Goal: Transaction & Acquisition: Book appointment/travel/reservation

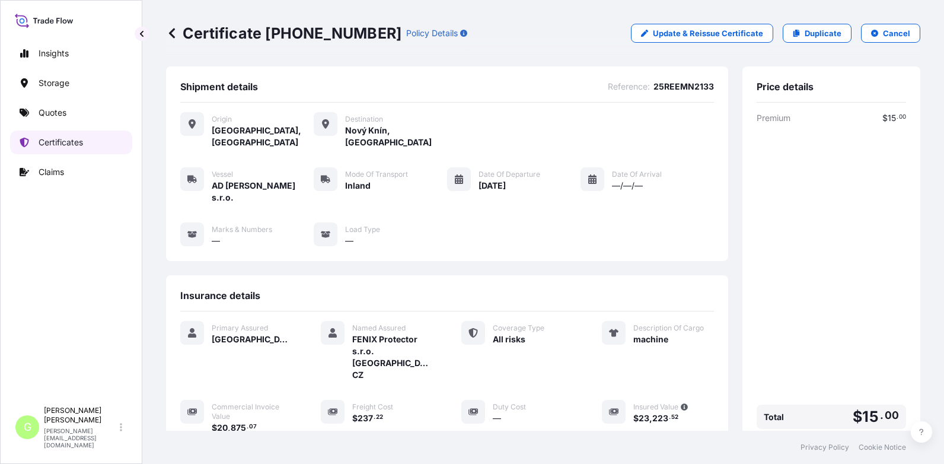
click at [55, 139] on p "Certificates" at bounding box center [61, 142] width 44 height 12
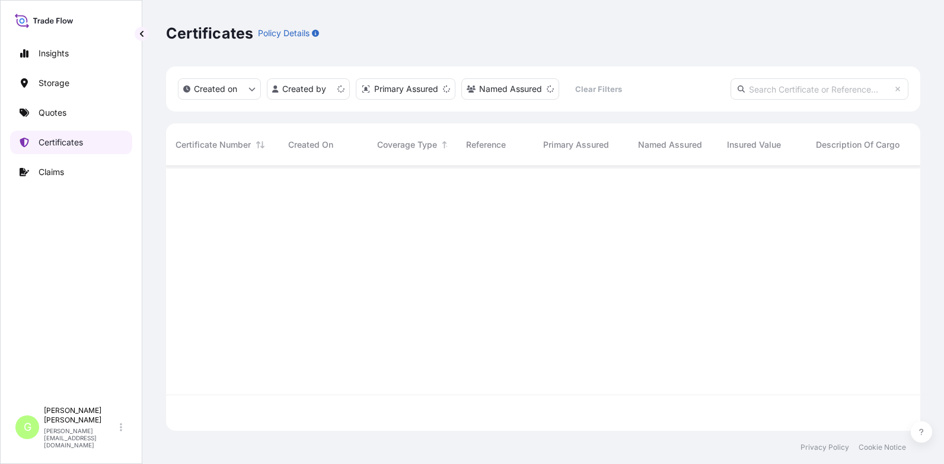
scroll to position [262, 745]
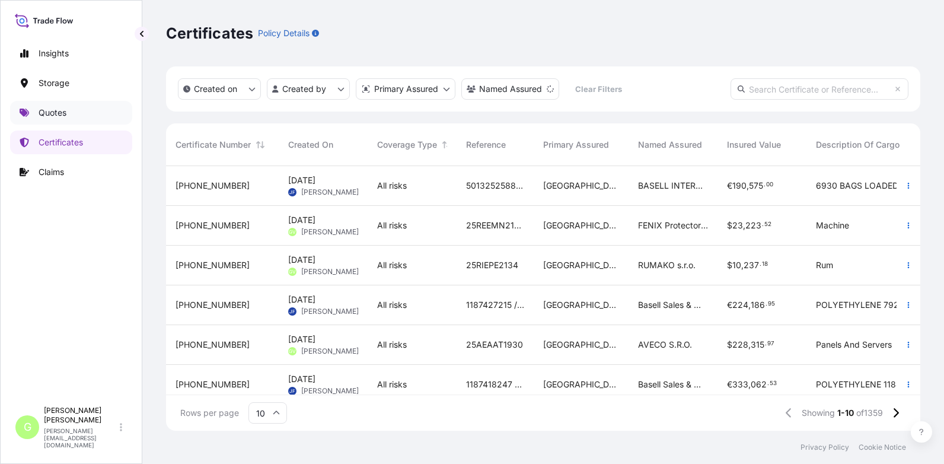
click at [42, 107] on p "Quotes" at bounding box center [53, 113] width 28 height 12
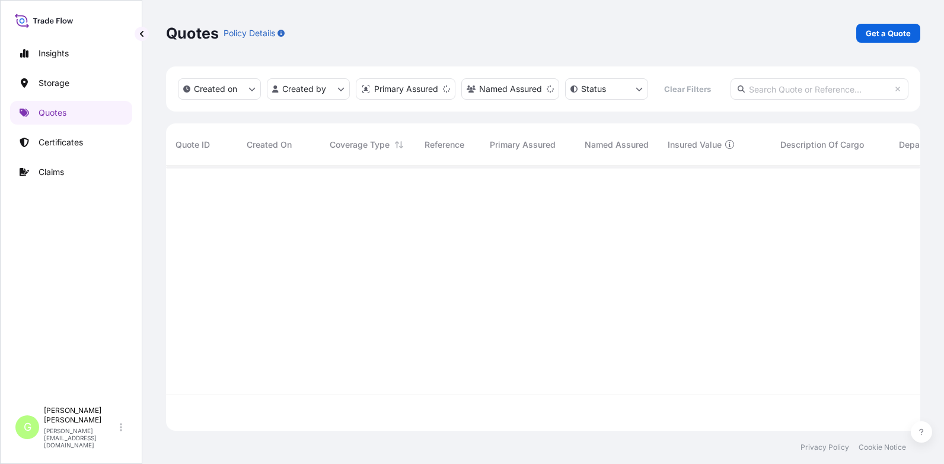
scroll to position [262, 745]
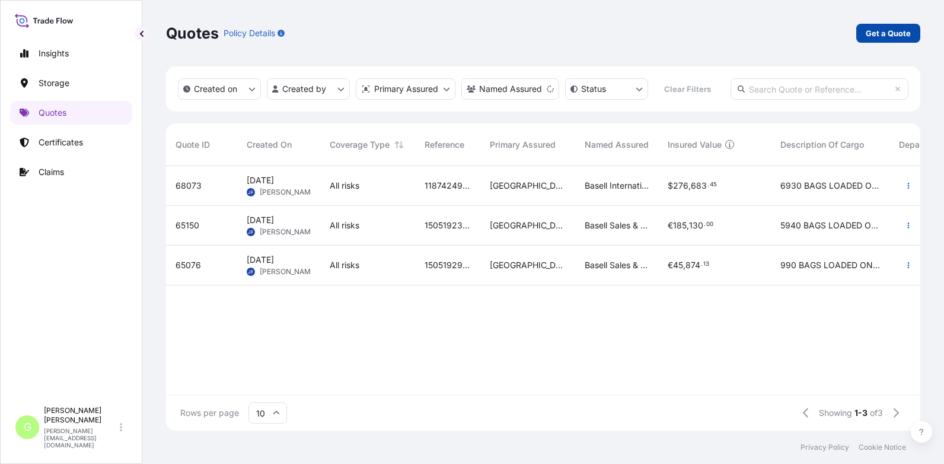
click at [877, 32] on p "Get a Quote" at bounding box center [888, 33] width 45 height 12
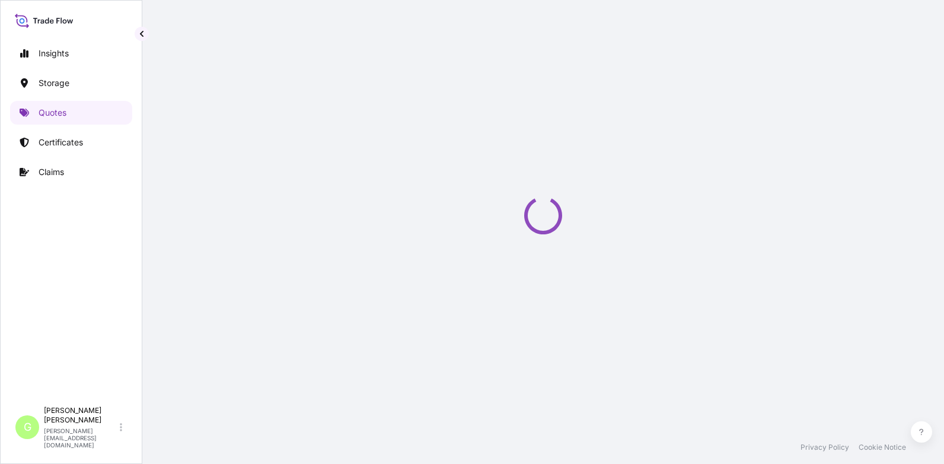
select select "Water"
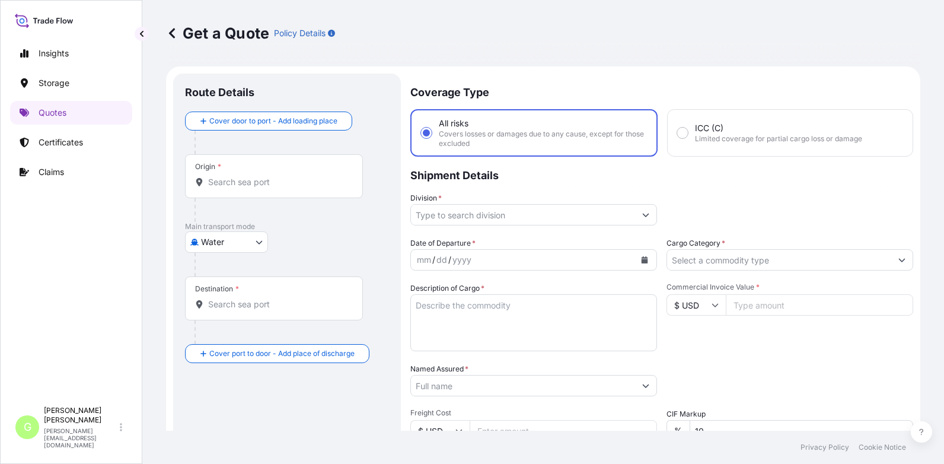
scroll to position [19, 0]
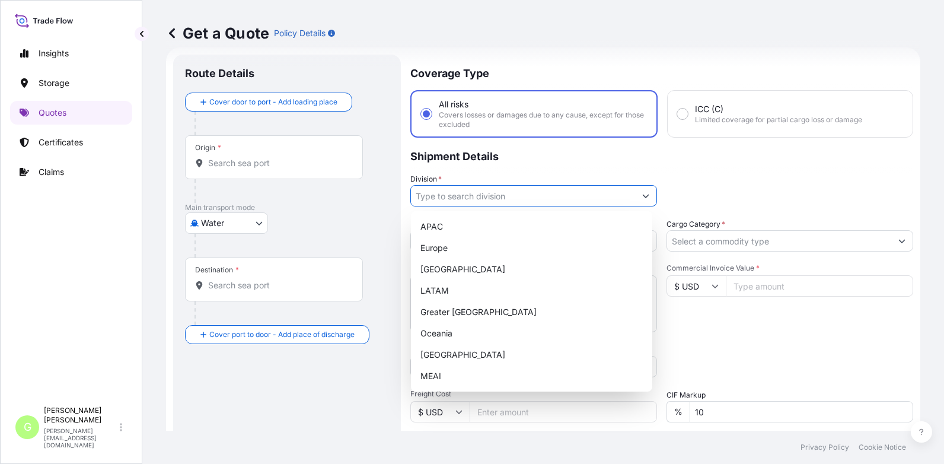
click at [430, 194] on input "Division *" at bounding box center [523, 195] width 224 height 21
click at [433, 246] on div "Europe" at bounding box center [532, 247] width 232 height 21
type input "Europe"
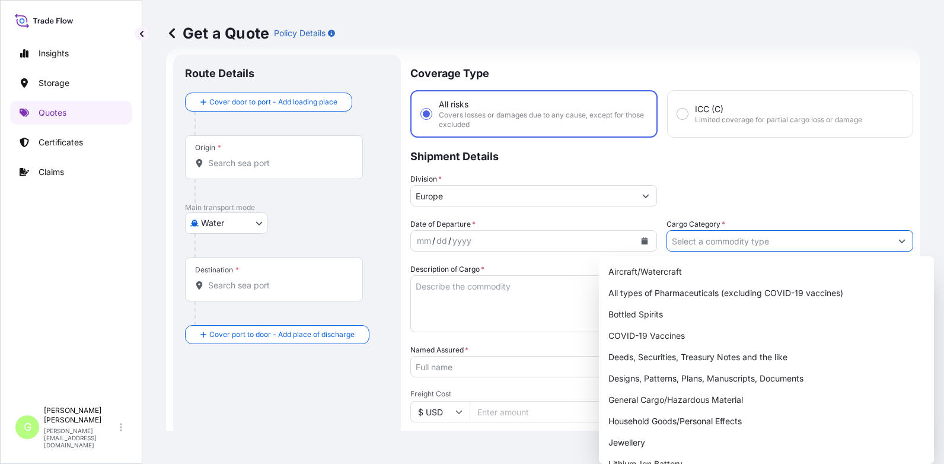
click at [672, 239] on input "Cargo Category *" at bounding box center [779, 240] width 224 height 21
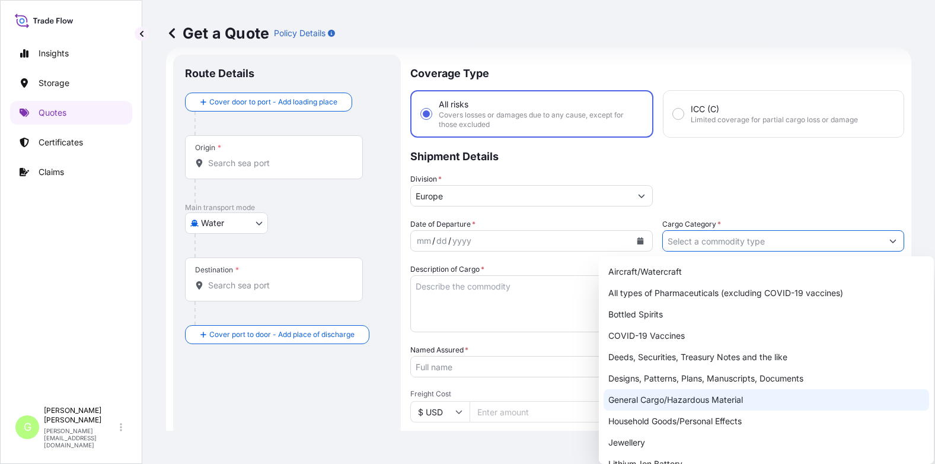
click at [623, 398] on div "General Cargo/Hazardous Material" at bounding box center [766, 399] width 325 height 21
type input "General Cargo/Hazardous Material"
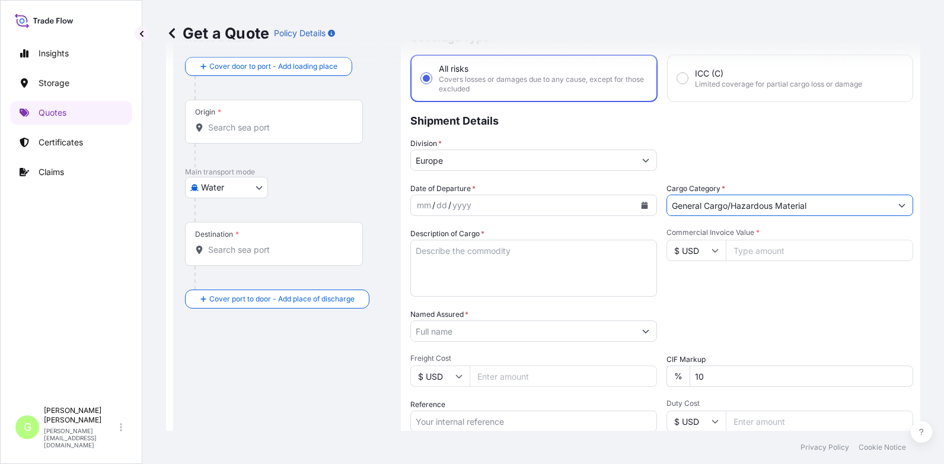
scroll to position [78, 0]
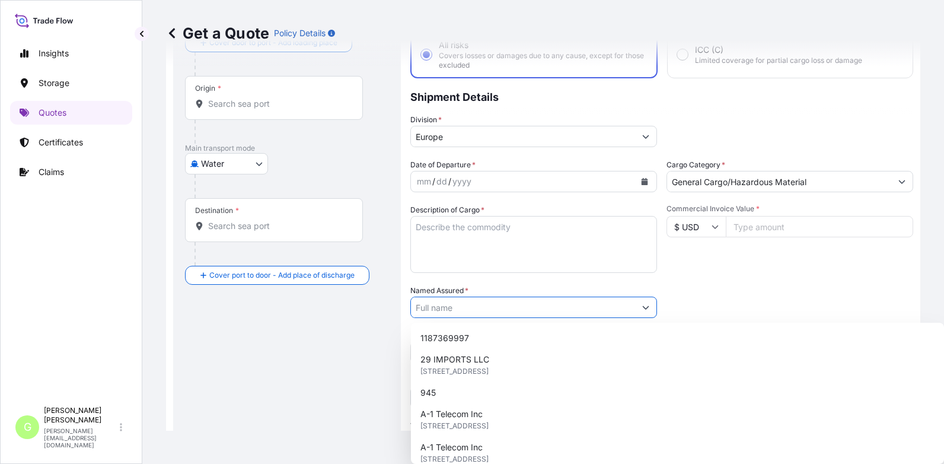
click at [426, 309] on input "Named Assured *" at bounding box center [523, 306] width 224 height 21
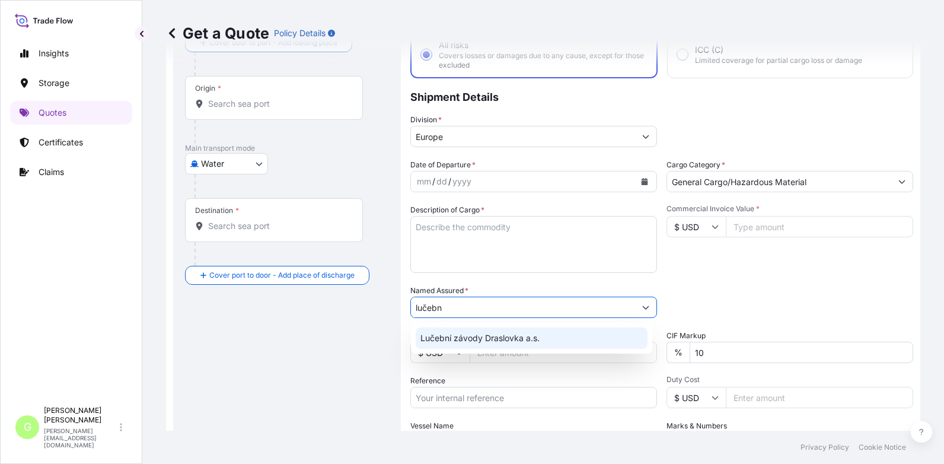
click at [434, 334] on span "Lučební závody Draslovka a.s." at bounding box center [479, 338] width 119 height 12
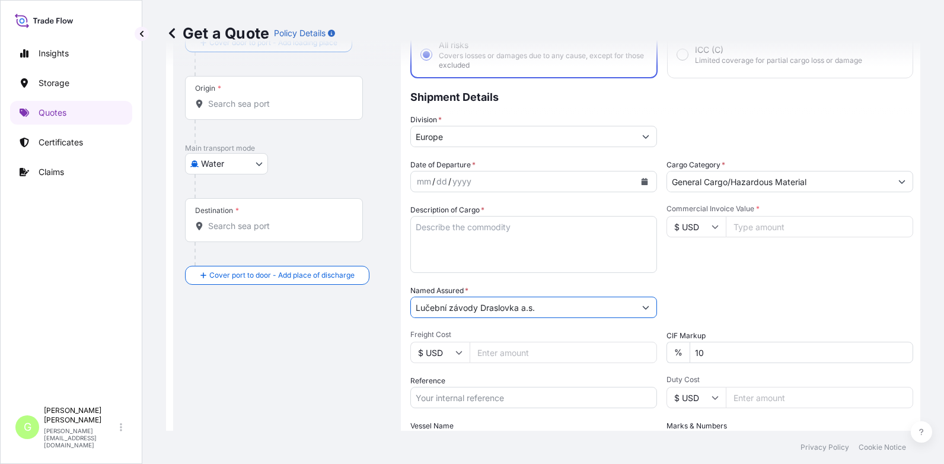
type input "Lučební závody Draslovka a.s."
click at [434, 392] on input "Reference" at bounding box center [533, 397] width 247 height 21
paste input "25SEAMG5996"
type input "25SEAMG5996"
click at [425, 226] on textarea "Description of Cargo *" at bounding box center [533, 244] width 247 height 57
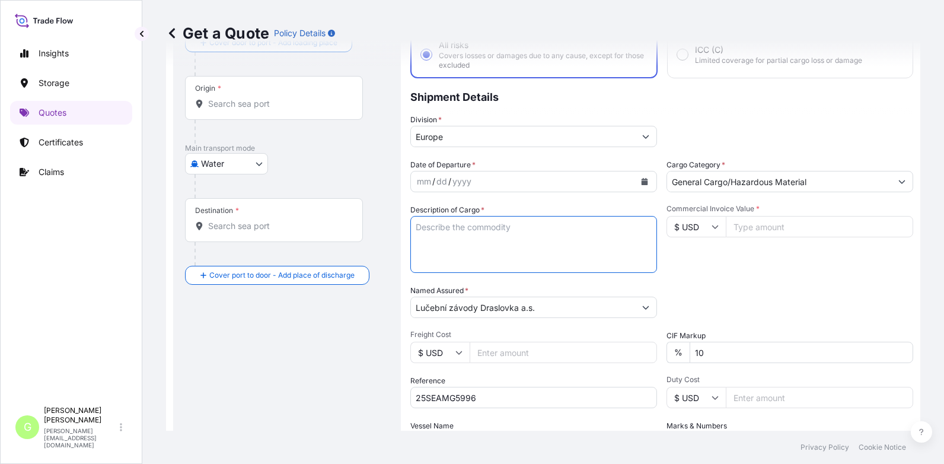
paste textarea "SODIUM CYANIDE"
type textarea "SODIUM CYANIDE"
click at [771, 224] on input "Commercial Invoice Value *" at bounding box center [819, 226] width 187 height 21
paste input "224400.0000"
type input "224400.0000"
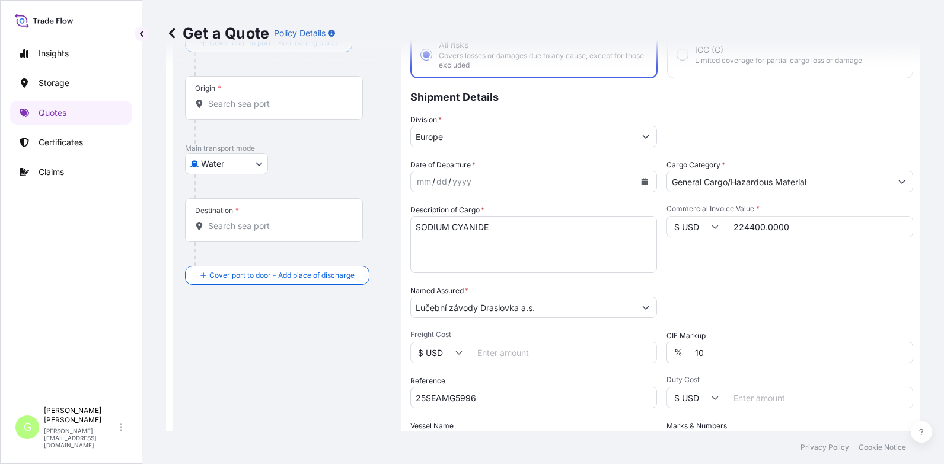
click at [446, 244] on textarea "SODIUM CYANIDE" at bounding box center [533, 244] width 247 height 57
paste textarea "MSDU1779493 TGBU3211975 TCLU2440007 MSDU1475504 MSBU3471060 MSNU2370350"
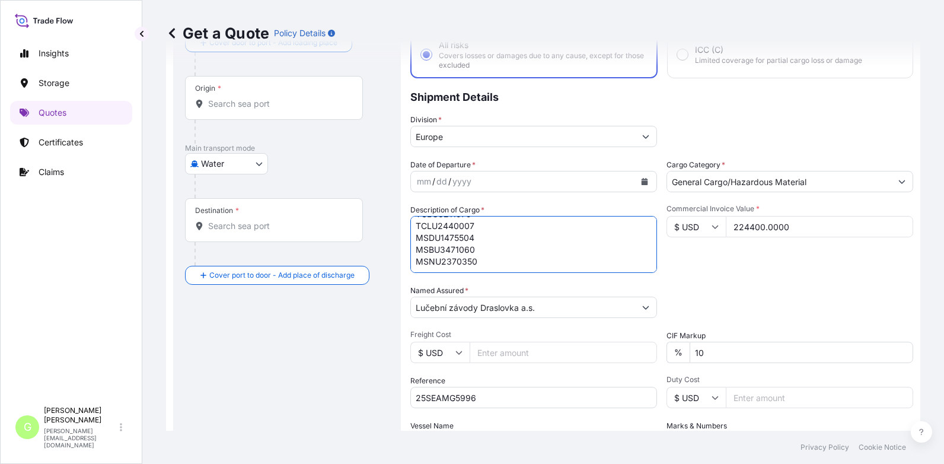
click at [641, 178] on icon "Calendar" at bounding box center [644, 181] width 7 height 7
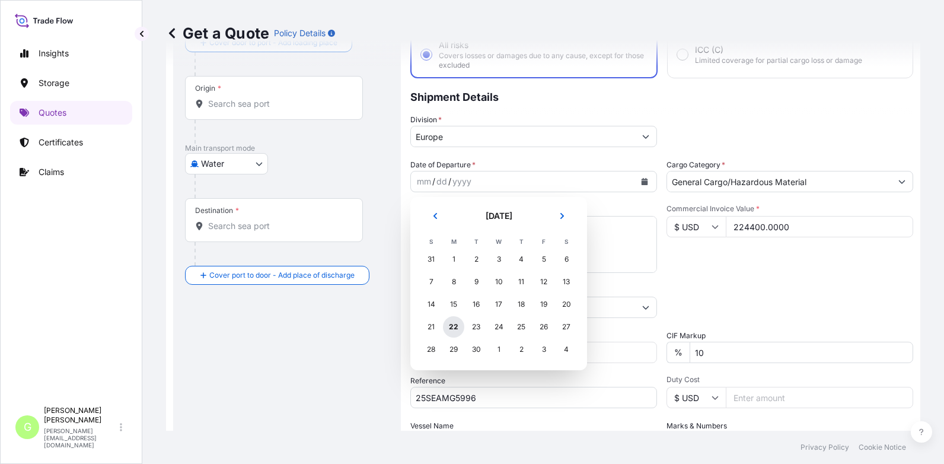
click at [449, 324] on div "22" at bounding box center [453, 326] width 21 height 21
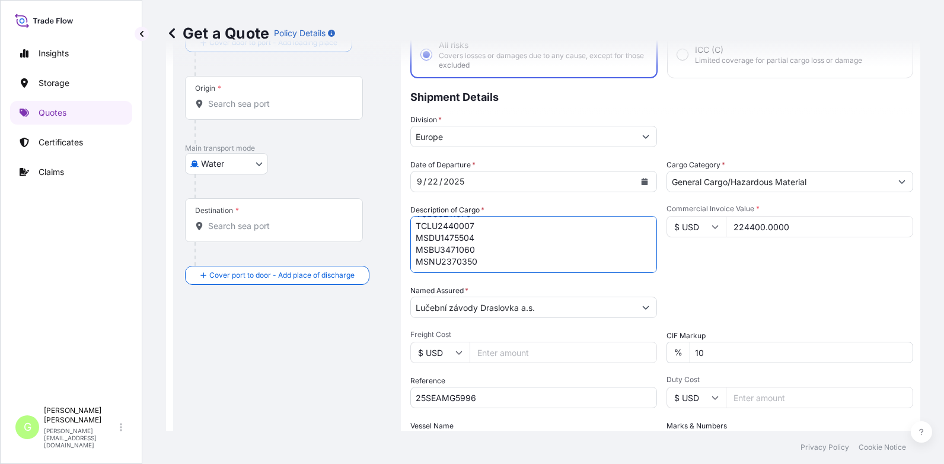
click at [502, 255] on textarea "SODIUM CYANIDE MSDU1779493 TGBU3211975 TCLU2440007 MSDU1475504 MSBU3471060 MSNU…" at bounding box center [533, 244] width 247 height 57
click at [449, 266] on textarea "SODIUM CYANIDE MSDU1779493 TGBU3211975 TCLU2440007 MSDU1475504 MSBU3471060 MSNU…" at bounding box center [533, 244] width 247 height 57
paste textarea "MEDUW6341673"
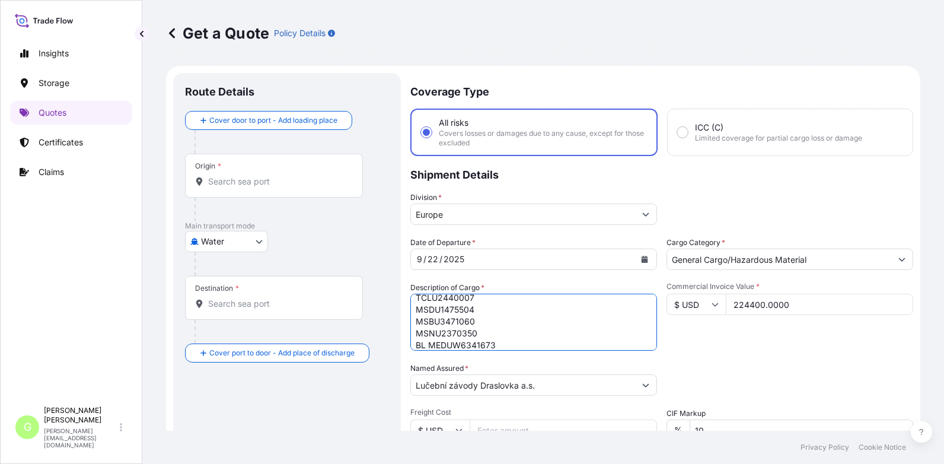
scroll to position [0, 0]
type textarea "SODIUM CYANIDE MSDU1779493 TGBU3211975 TCLU2440007 MSDU1475504 MSBU3471060 MSNU…"
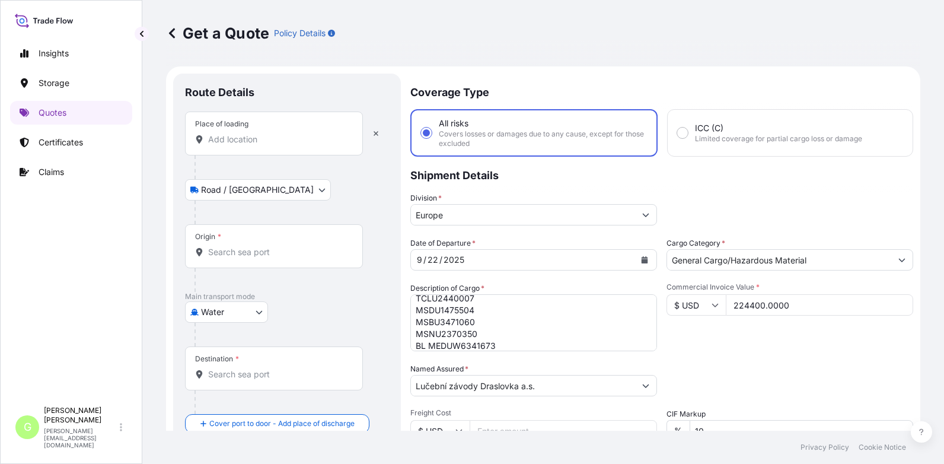
drag, startPoint x: 224, startPoint y: 136, endPoint x: 232, endPoint y: 124, distance: 14.8
click at [224, 136] on input "Place of loading" at bounding box center [278, 139] width 140 height 12
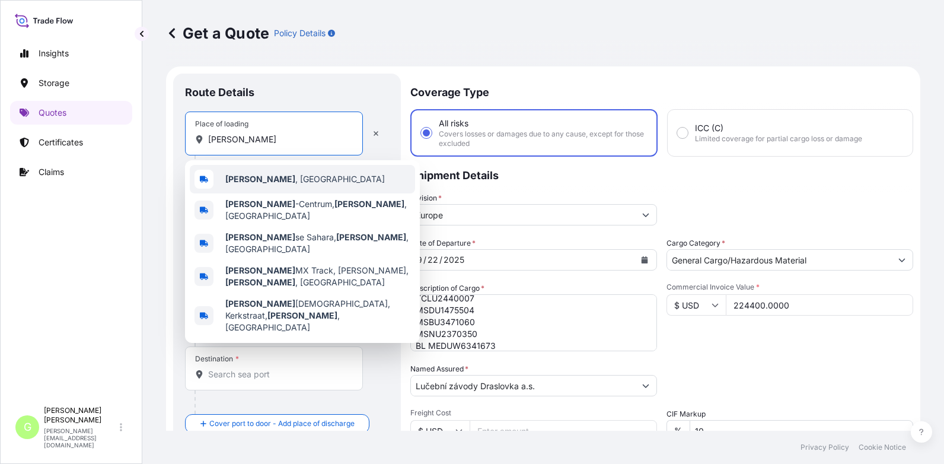
click at [264, 180] on span "[GEOGRAPHIC_DATA] , [GEOGRAPHIC_DATA]" at bounding box center [304, 179] width 159 height 12
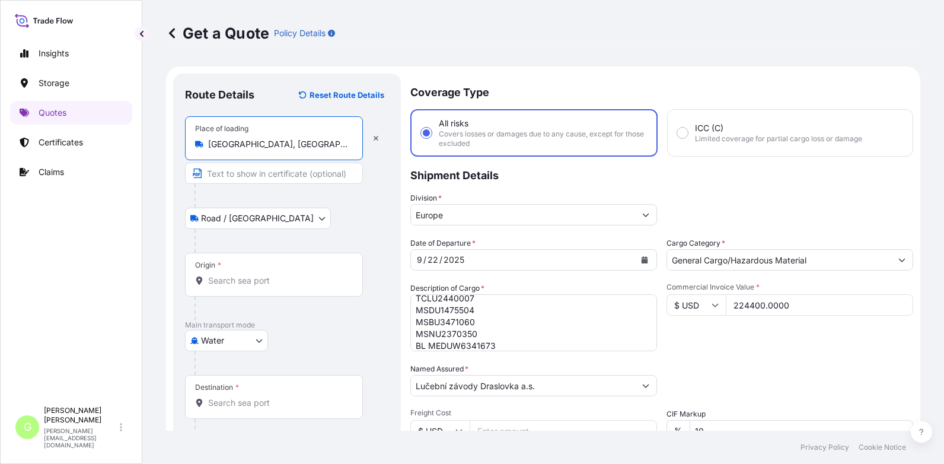
type input "[GEOGRAPHIC_DATA], [GEOGRAPHIC_DATA]"
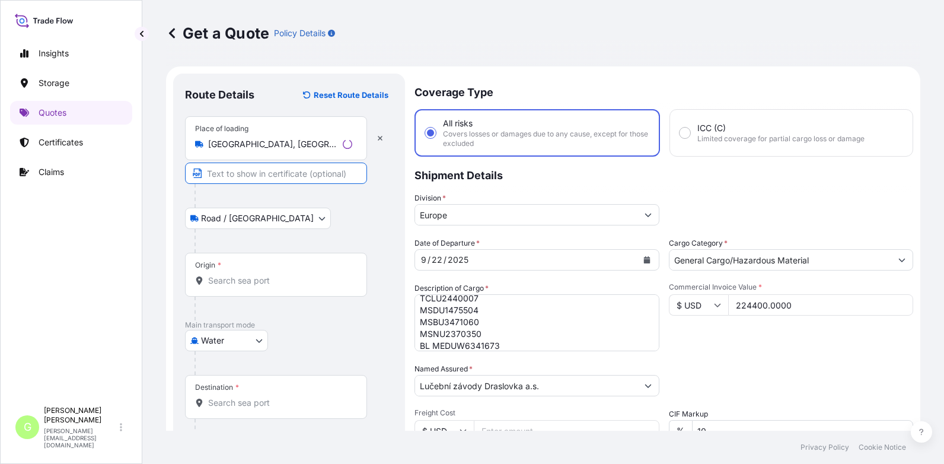
click at [261, 175] on input "Text to appear on certificate" at bounding box center [276, 172] width 182 height 21
type input "[GEOGRAPHIC_DATA], [GEOGRAPHIC_DATA]"
click at [213, 285] on input "Origin *" at bounding box center [278, 280] width 140 height 12
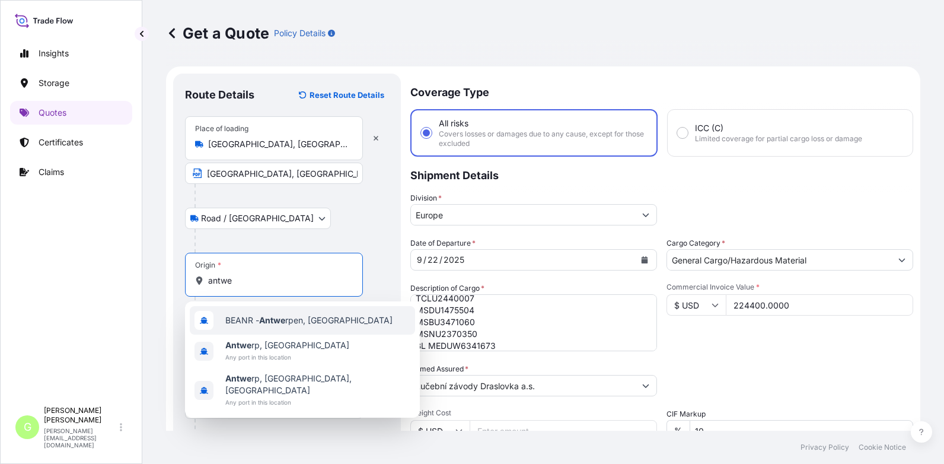
click at [260, 321] on span "BEANR - Antwe rpen, [GEOGRAPHIC_DATA]" at bounding box center [308, 320] width 167 height 12
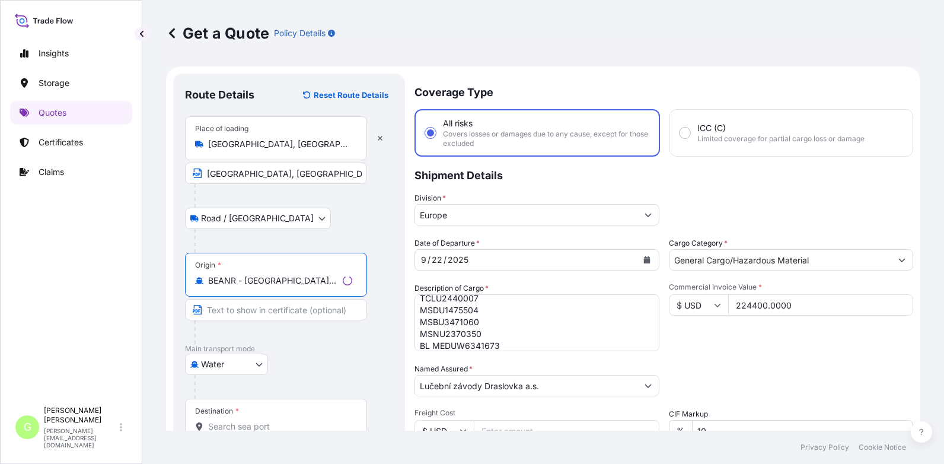
type input "BEANR - [GEOGRAPHIC_DATA], [GEOGRAPHIC_DATA]"
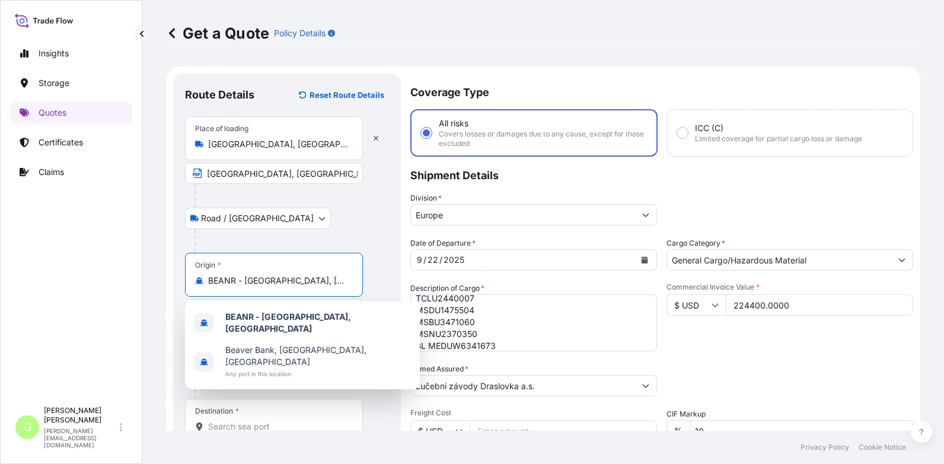
drag, startPoint x: 334, startPoint y: 280, endPoint x: 245, endPoint y: 284, distance: 88.4
click at [245, 284] on div "BEANR - [GEOGRAPHIC_DATA], [GEOGRAPHIC_DATA]" at bounding box center [274, 280] width 158 height 12
drag, startPoint x: 245, startPoint y: 284, endPoint x: 304, endPoint y: 295, distance: 59.7
click at [304, 295] on div "Origin * BEANR - [GEOGRAPHIC_DATA], [GEOGRAPHIC_DATA]" at bounding box center [274, 275] width 178 height 44
click at [304, 286] on input "BEANR - [GEOGRAPHIC_DATA], [GEOGRAPHIC_DATA]" at bounding box center [278, 280] width 140 height 12
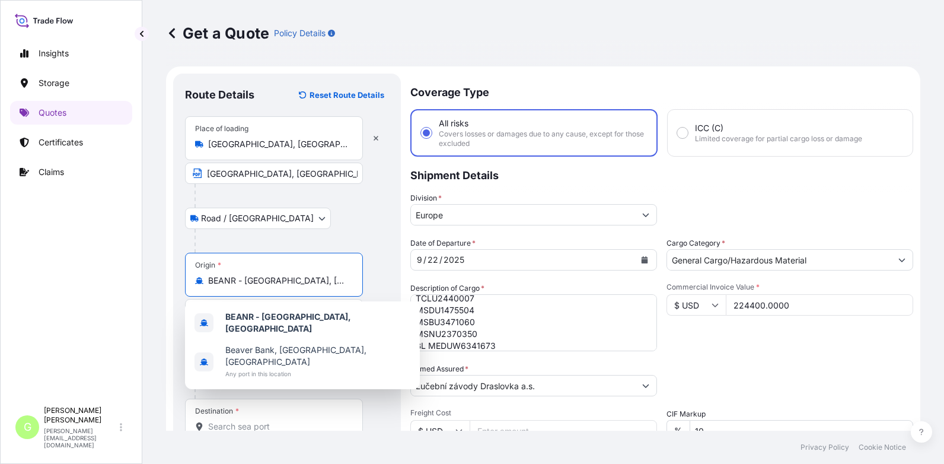
drag, startPoint x: 336, startPoint y: 282, endPoint x: 242, endPoint y: 280, distance: 94.3
click at [242, 280] on input "BEANR - [GEOGRAPHIC_DATA], [GEOGRAPHIC_DATA]" at bounding box center [278, 280] width 140 height 12
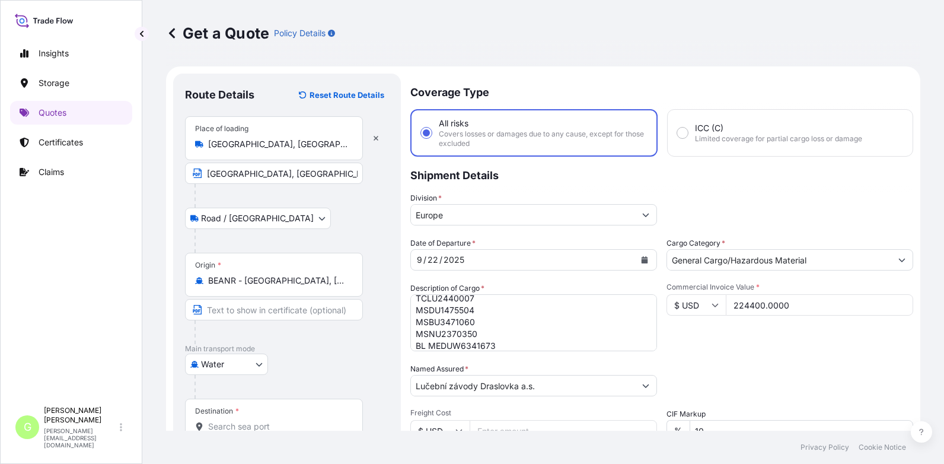
drag, startPoint x: 104, startPoint y: 326, endPoint x: 162, endPoint y: 309, distance: 60.6
click at [104, 325] on div "Insights Storage Quotes Certificates Claims" at bounding box center [71, 215] width 122 height 369
click at [209, 311] on input "Text to appear on certificate" at bounding box center [274, 309] width 178 height 21
paste input "[GEOGRAPHIC_DATA], [GEOGRAPHIC_DATA]"
type input "[GEOGRAPHIC_DATA], [GEOGRAPHIC_DATA]"
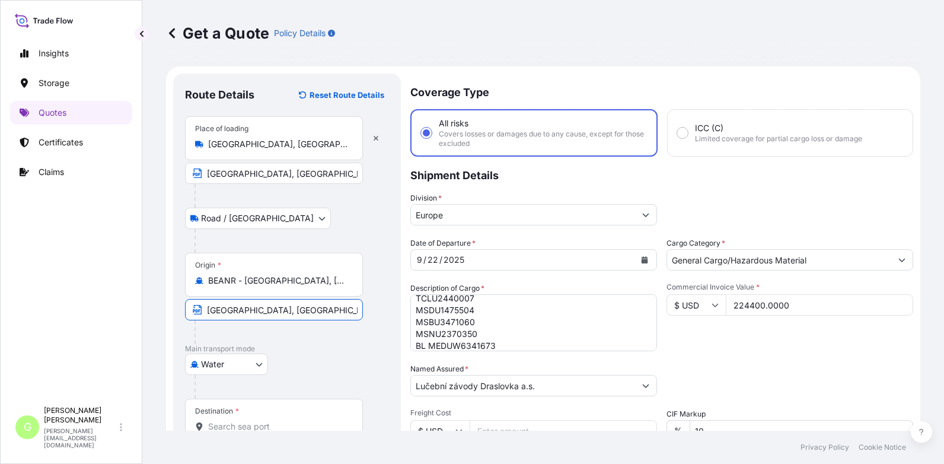
click at [233, 429] on input "Destination *" at bounding box center [278, 426] width 140 height 12
click at [122, 183] on link "Claims" at bounding box center [71, 172] width 122 height 24
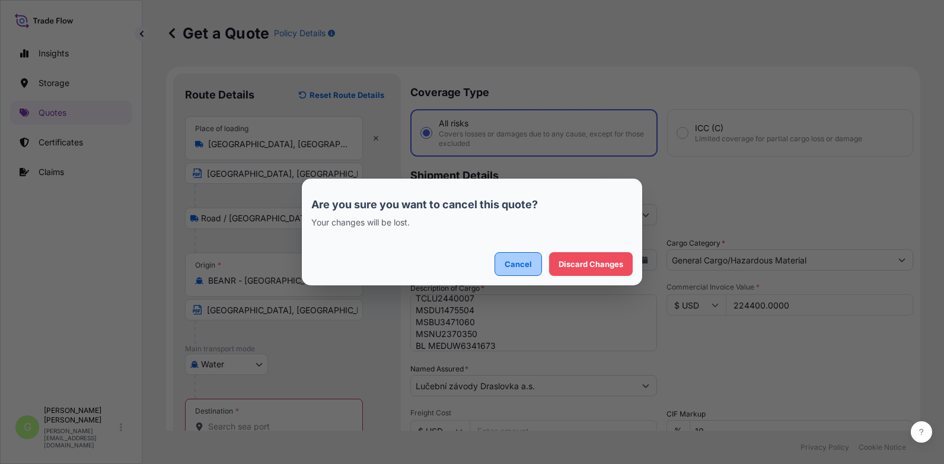
click at [511, 260] on p "Cancel" at bounding box center [518, 264] width 27 height 12
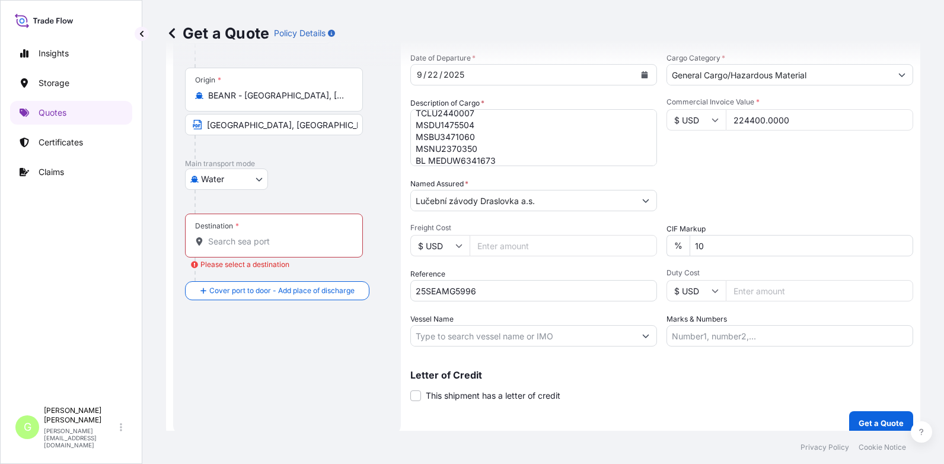
scroll to position [196, 0]
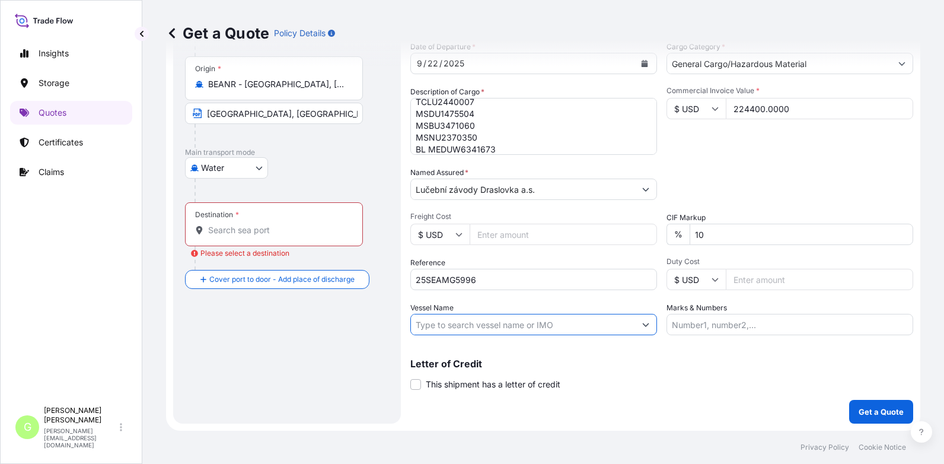
click at [476, 329] on input "Vessel Name" at bounding box center [523, 324] width 224 height 21
paste input "MSC-MEDITERRANEAN SHIPPING COMPANY S A"
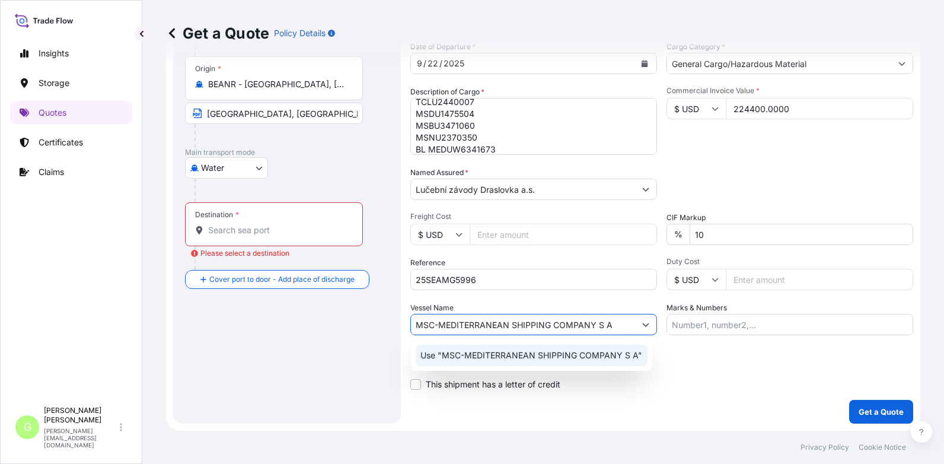
click at [473, 355] on p "Use "MSC-MEDITERRANEAN SHIPPING COMPANY S A"" at bounding box center [531, 355] width 222 height 12
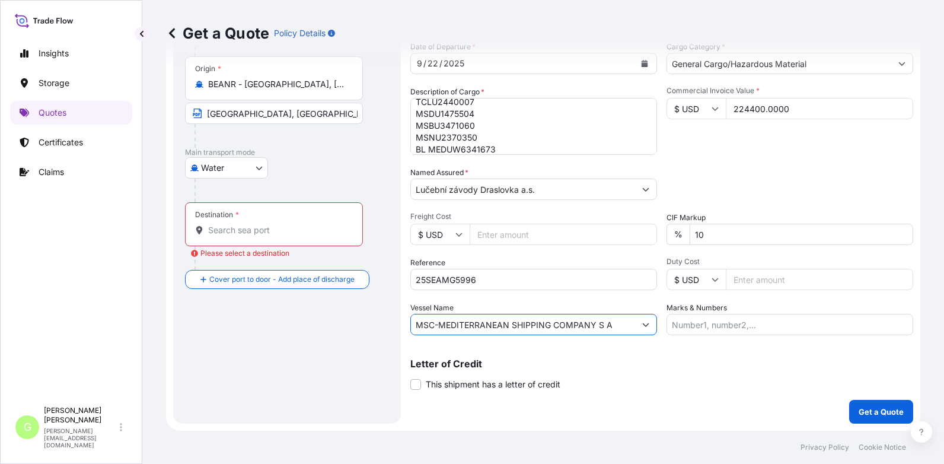
type input "MSC-MEDITERRANEAN SHIPPING COMPANY S A"
click at [116, 285] on div "Insights Storage Quotes Certificates Claims" at bounding box center [71, 215] width 122 height 369
click at [251, 231] on input "Destination * Please select a destination" at bounding box center [278, 230] width 140 height 12
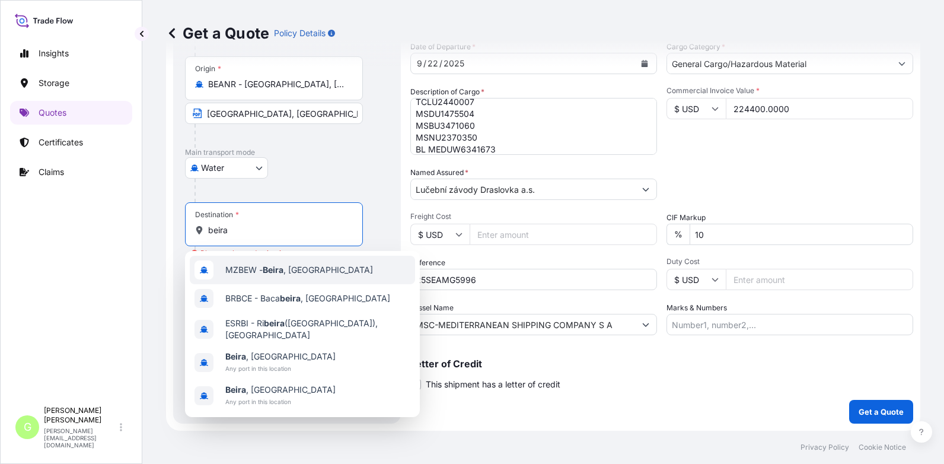
click at [288, 266] on span "MZBEW - [GEOGRAPHIC_DATA] , [GEOGRAPHIC_DATA]" at bounding box center [299, 270] width 148 height 12
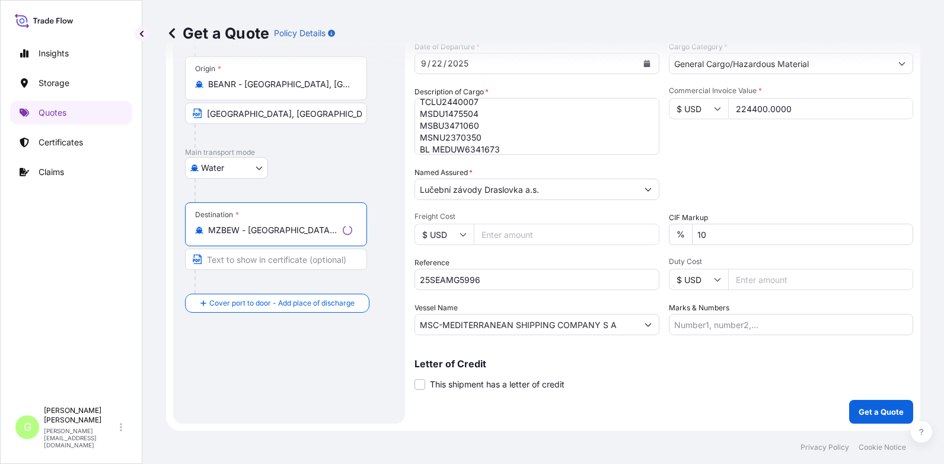
type input "MZBEW - [GEOGRAPHIC_DATA], [GEOGRAPHIC_DATA]"
drag, startPoint x: 326, startPoint y: 237, endPoint x: 246, endPoint y: 231, distance: 80.2
click at [246, 231] on div "Destination * MZBEW - [GEOGRAPHIC_DATA], [GEOGRAPHIC_DATA]" at bounding box center [274, 224] width 178 height 44
click at [246, 231] on input "MZBEW - [GEOGRAPHIC_DATA], [GEOGRAPHIC_DATA]" at bounding box center [278, 230] width 140 height 12
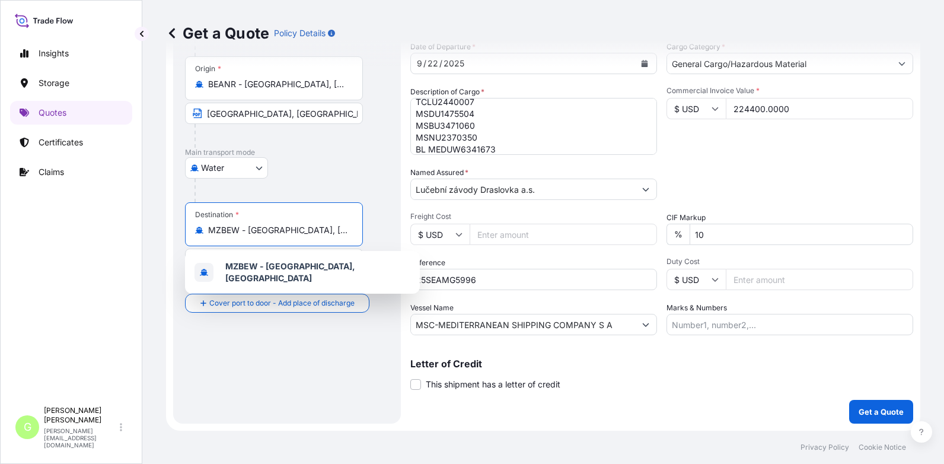
drag, startPoint x: 246, startPoint y: 230, endPoint x: 323, endPoint y: 230, distance: 76.5
click at [323, 230] on input "MZBEW - [GEOGRAPHIC_DATA], [GEOGRAPHIC_DATA]" at bounding box center [278, 230] width 140 height 12
click at [120, 272] on div "Insights Storage Quotes Certificates Claims" at bounding box center [71, 215] width 122 height 369
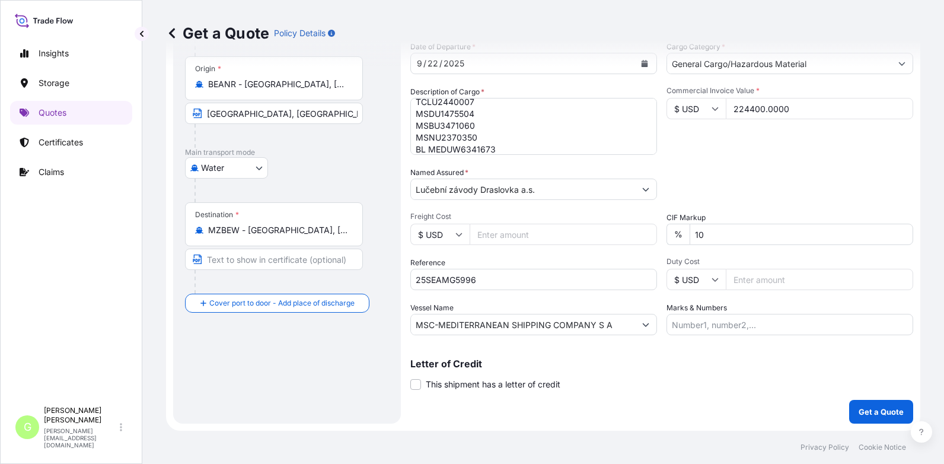
click at [216, 260] on input "Text to appear on certificate" at bounding box center [274, 258] width 178 height 21
paste input "Beira, [GEOGRAPHIC_DATA]"
type input "Beira, [GEOGRAPHIC_DATA]"
click at [255, 411] on div "Route Details Reset Route Details Place of loading [GEOGRAPHIC_DATA], [GEOGRAPH…" at bounding box center [287, 150] width 204 height 522
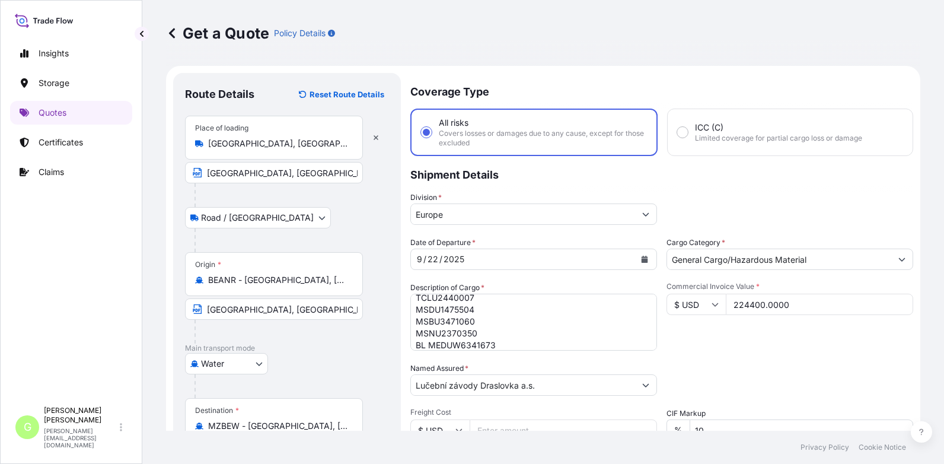
scroll to position [0, 0]
click at [68, 287] on div "Insights Storage Quotes Certificates Claims" at bounding box center [71, 215] width 122 height 369
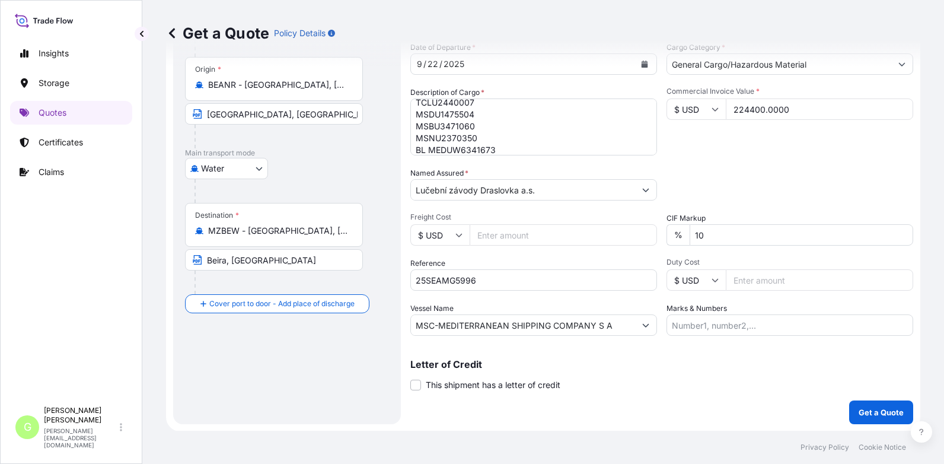
scroll to position [196, 0]
click at [883, 409] on p "Get a Quote" at bounding box center [880, 412] width 45 height 12
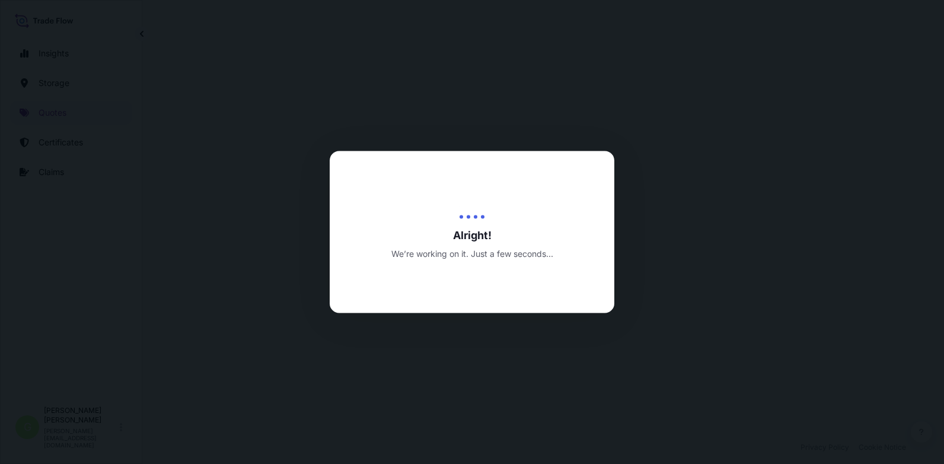
select select "Road / [GEOGRAPHIC_DATA]"
select select "Water"
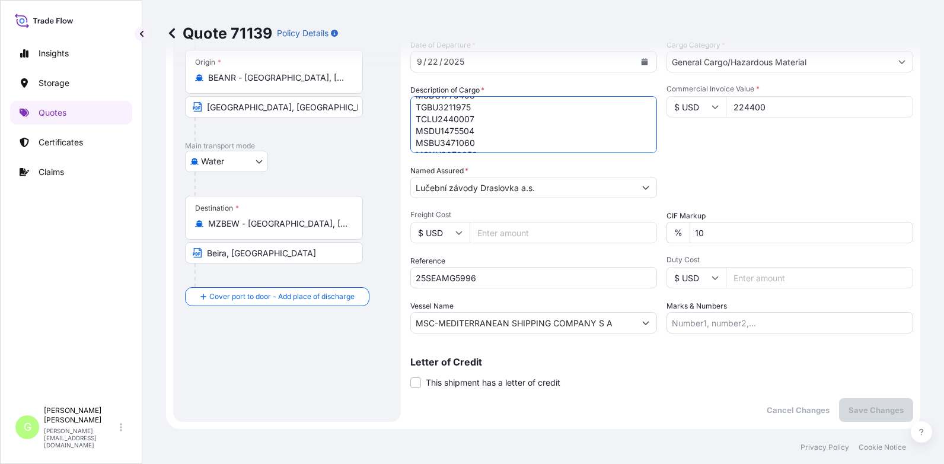
scroll to position [47, 0]
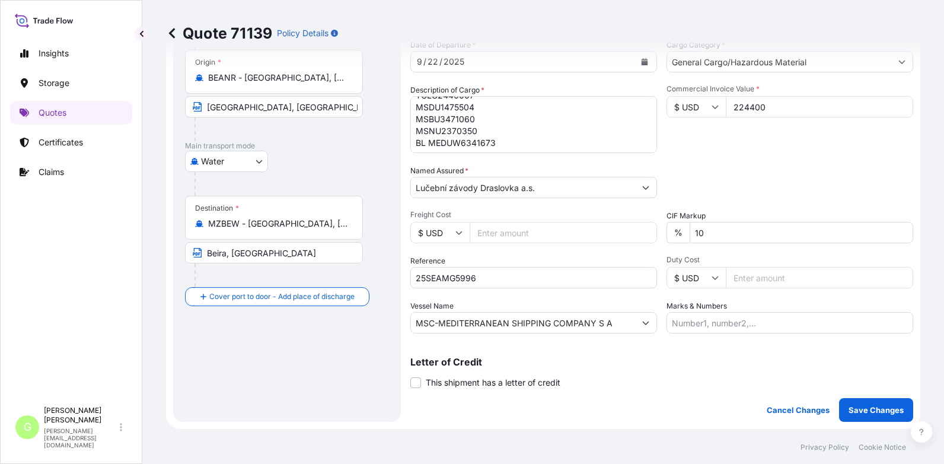
click at [860, 138] on div "Commercial Invoice Value * $ USD 224400" at bounding box center [789, 118] width 247 height 69
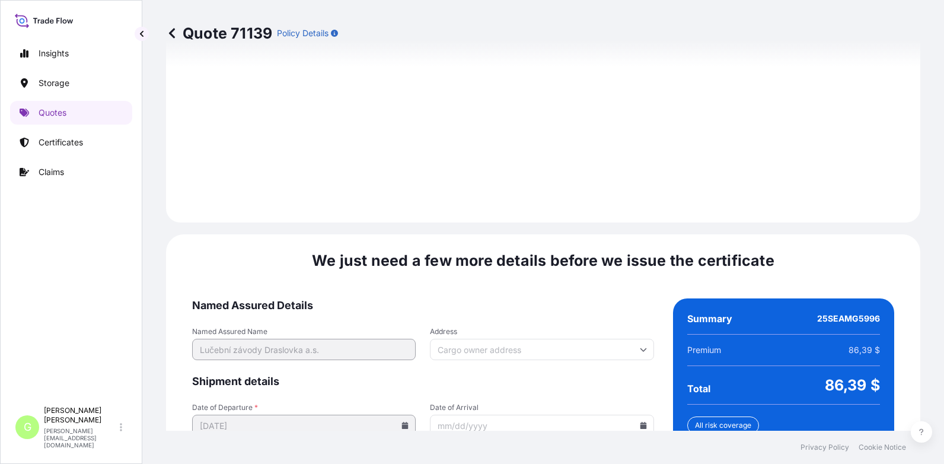
scroll to position [1802, 0]
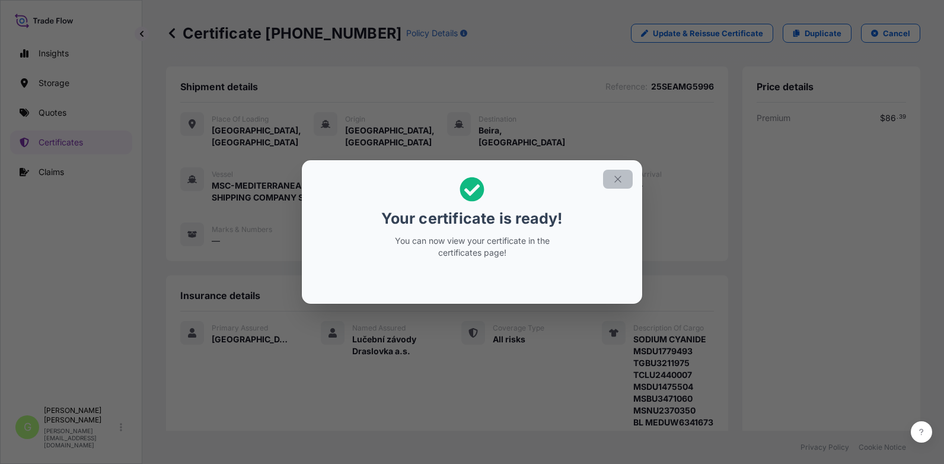
click at [619, 175] on icon "button" at bounding box center [617, 179] width 11 height 11
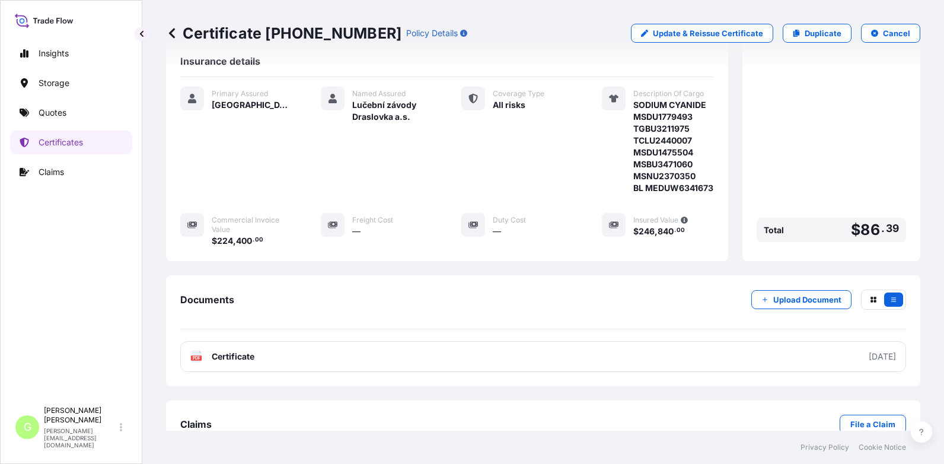
scroll to position [288, 0]
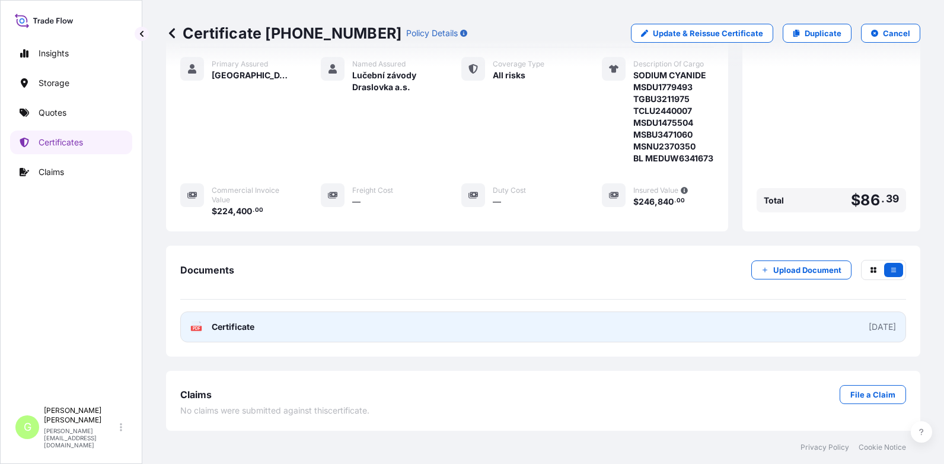
click at [240, 326] on span "Certificate" at bounding box center [233, 327] width 43 height 12
